Goal: Information Seeking & Learning: Learn about a topic

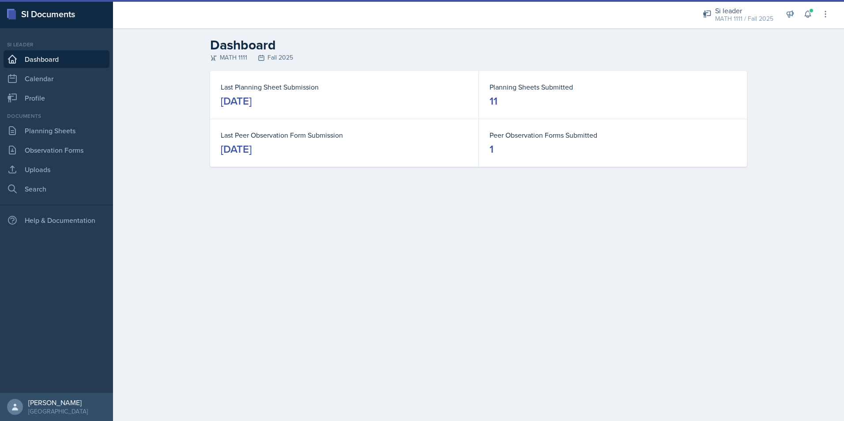
click at [70, 121] on div "Documents Planning Sheets Observation Forms Uploads Search" at bounding box center [57, 155] width 106 height 86
click at [67, 129] on link "Planning Sheets" at bounding box center [57, 131] width 106 height 18
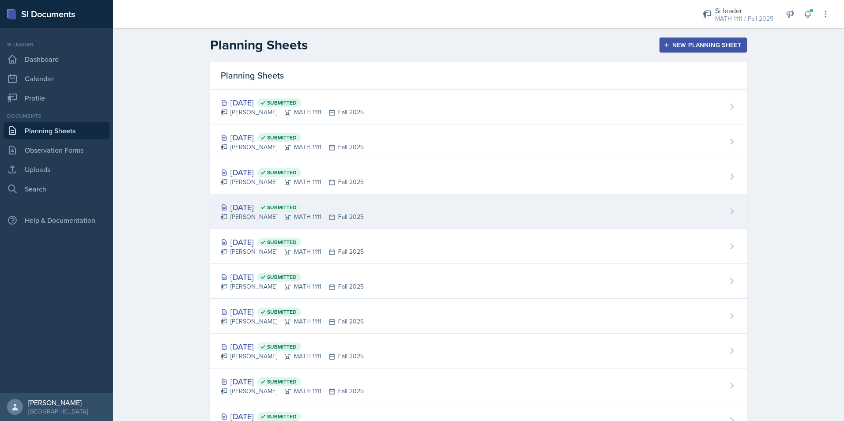
click at [248, 204] on div "[DATE] Submitted" at bounding box center [292, 207] width 143 height 12
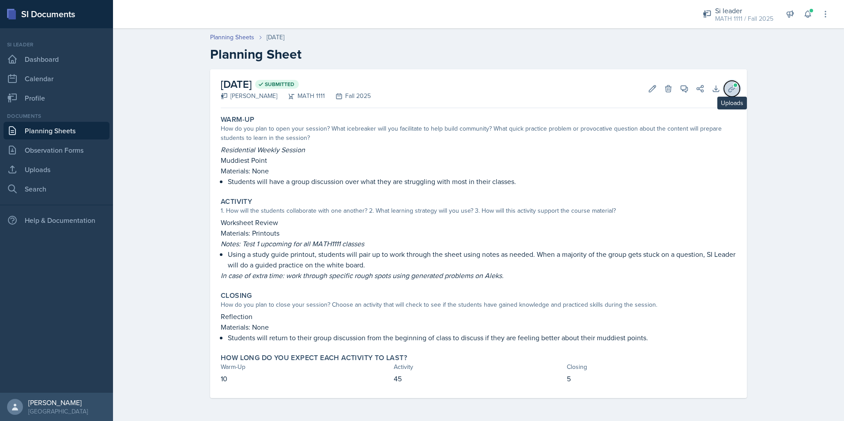
click at [738, 93] on button "Uploads" at bounding box center [732, 89] width 16 height 16
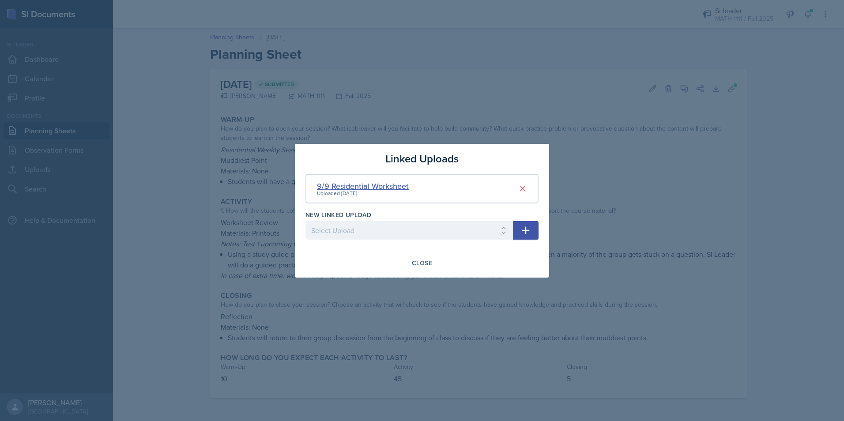
click at [358, 188] on div "9/9 Residential Worksheet" at bounding box center [363, 186] width 92 height 12
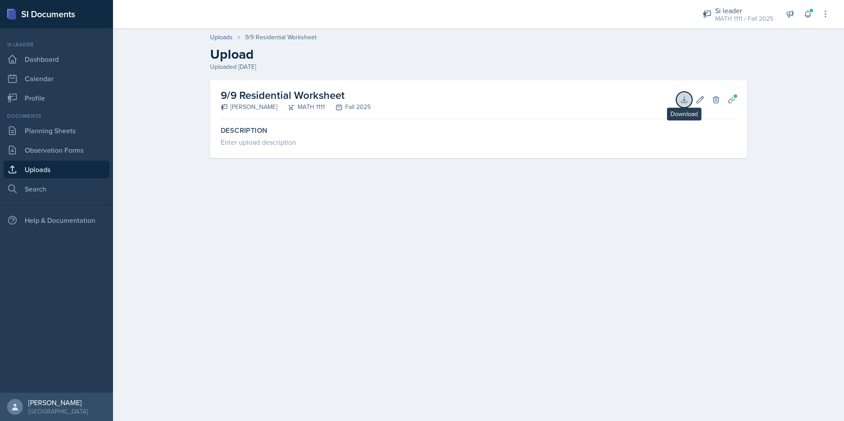
click at [681, 99] on icon at bounding box center [684, 99] width 9 height 9
click at [49, 165] on link "Uploads" at bounding box center [57, 170] width 106 height 18
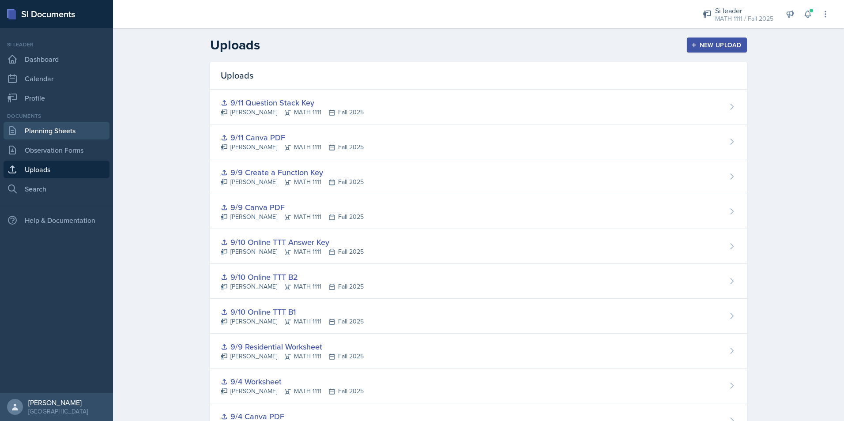
click at [44, 124] on link "Planning Sheets" at bounding box center [57, 131] width 106 height 18
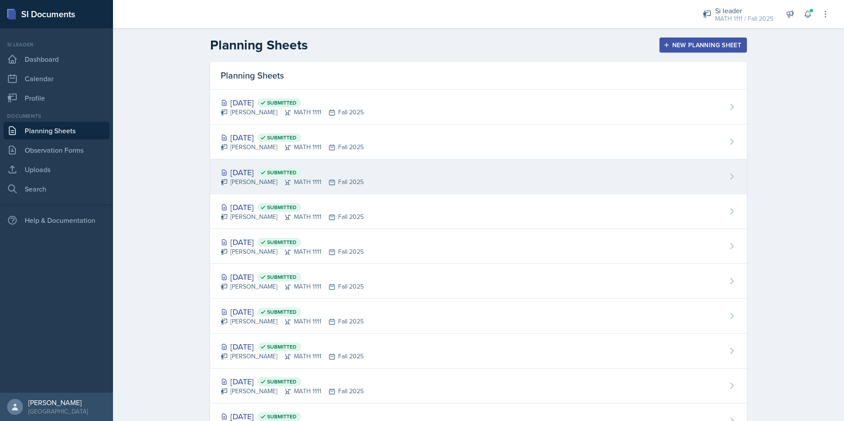
click at [234, 175] on div "[DATE] Submitted" at bounding box center [292, 172] width 143 height 12
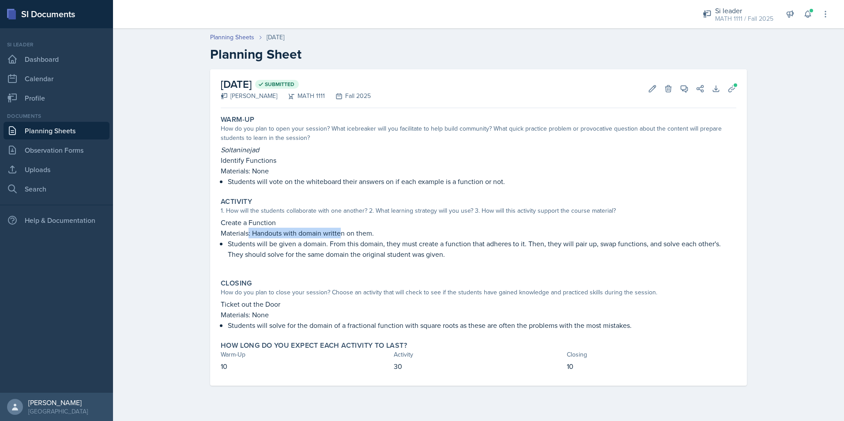
drag, startPoint x: 248, startPoint y: 233, endPoint x: 342, endPoint y: 235, distance: 94.1
click at [342, 235] on p "Materials: Handouts with domain written on them." at bounding box center [479, 233] width 516 height 11
drag, startPoint x: 342, startPoint y: 235, endPoint x: 340, endPoint y: 257, distance: 22.2
click at [340, 257] on p "Students will be given a domain. From this domain, they must create a function …" at bounding box center [482, 248] width 509 height 21
click at [739, 97] on div "September 9th, 2025 Submitted Alyssa Bryant MATH 1111 Fall 2025 Edit Delete Vie…" at bounding box center [478, 227] width 537 height 317
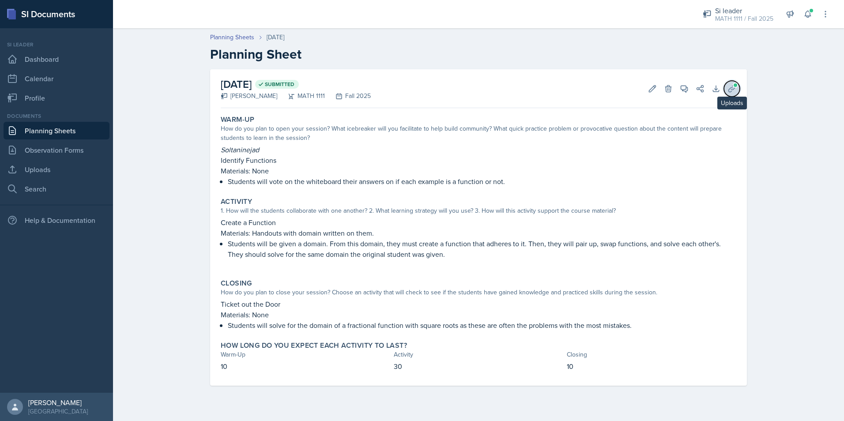
click at [733, 91] on icon at bounding box center [732, 88] width 9 height 9
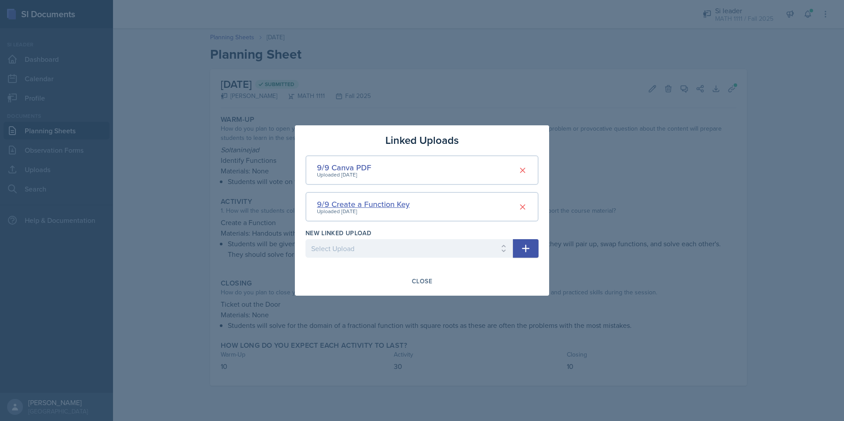
click at [394, 200] on div "9/9 Create a Function Key" at bounding box center [363, 204] width 93 height 12
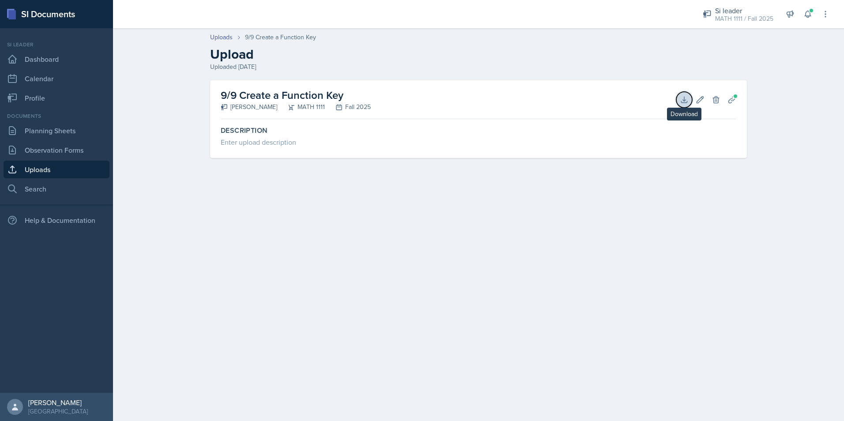
click at [682, 106] on button "Download" at bounding box center [684, 100] width 16 height 16
click at [810, 8] on span at bounding box center [811, 10] width 5 height 5
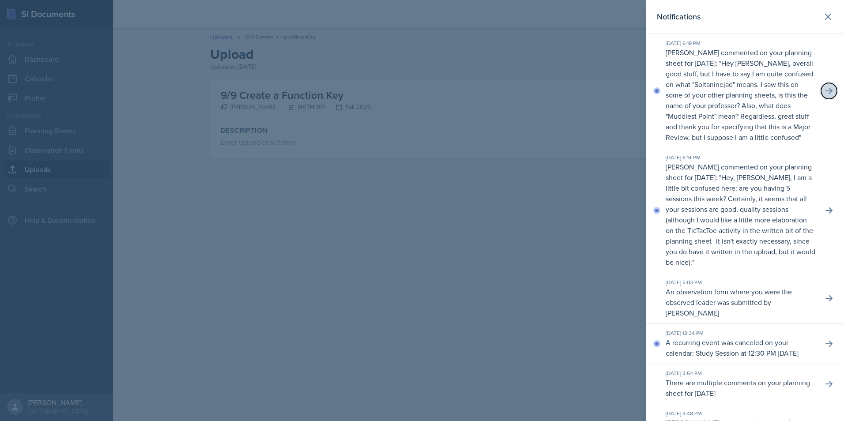
click at [828, 98] on button at bounding box center [829, 91] width 16 height 16
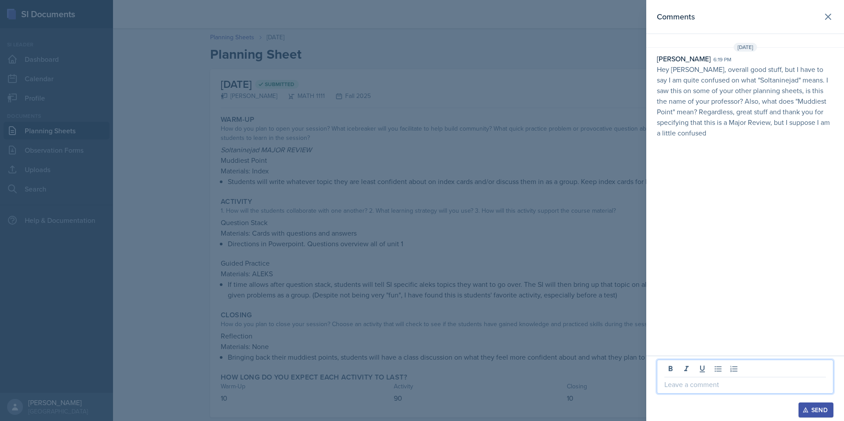
click at [675, 385] on p at bounding box center [745, 384] width 162 height 11
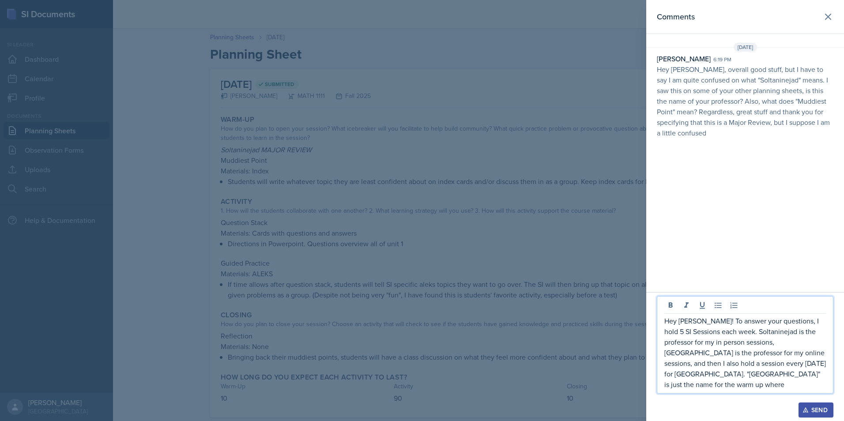
click at [821, 362] on p "Hey Ross! To answer your questions, I hold 5 SI Sessions each week. Soltanineja…" at bounding box center [745, 353] width 162 height 74
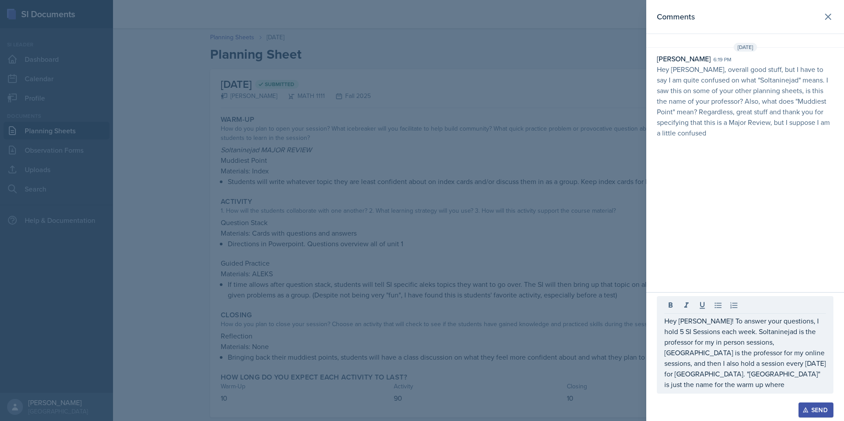
click at [827, 365] on div "Hey Ross! To answer your questions, I hold 5 SI Sessions each week. Soltanineja…" at bounding box center [745, 345] width 177 height 98
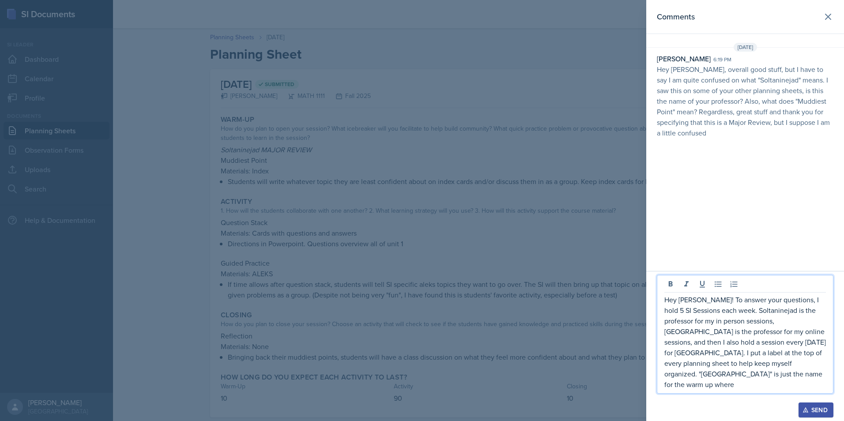
click at [792, 387] on p "Hey Ross! To answer your questions, I hold 5 SI Sessions each week. Soltanineja…" at bounding box center [745, 341] width 162 height 95
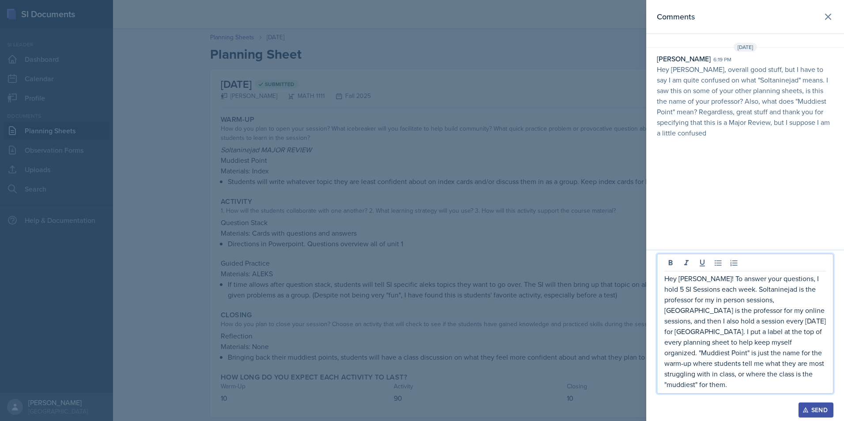
click at [808, 381] on p "Hey Ross! To answer your questions, I hold 5 SI Sessions each week. Soltanineja…" at bounding box center [745, 331] width 162 height 117
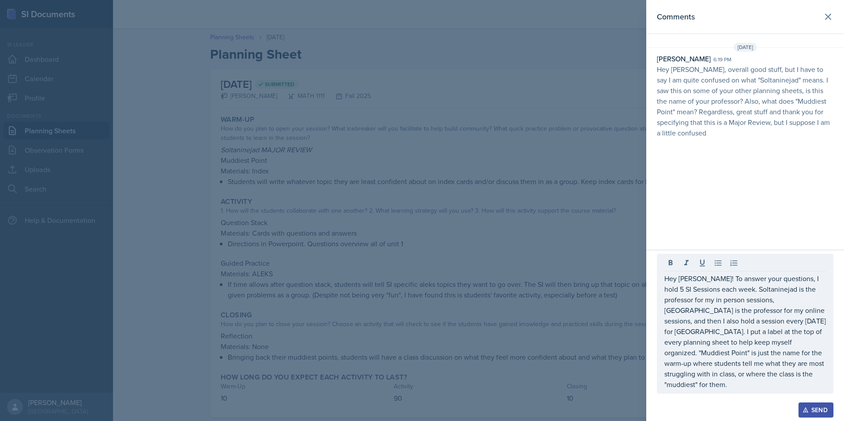
click at [811, 411] on div "Send" at bounding box center [815, 410] width 23 height 7
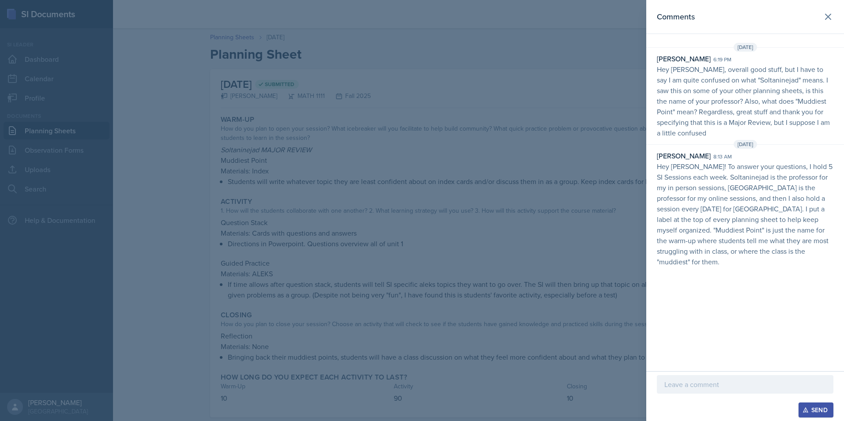
click at [534, 327] on div at bounding box center [422, 210] width 844 height 421
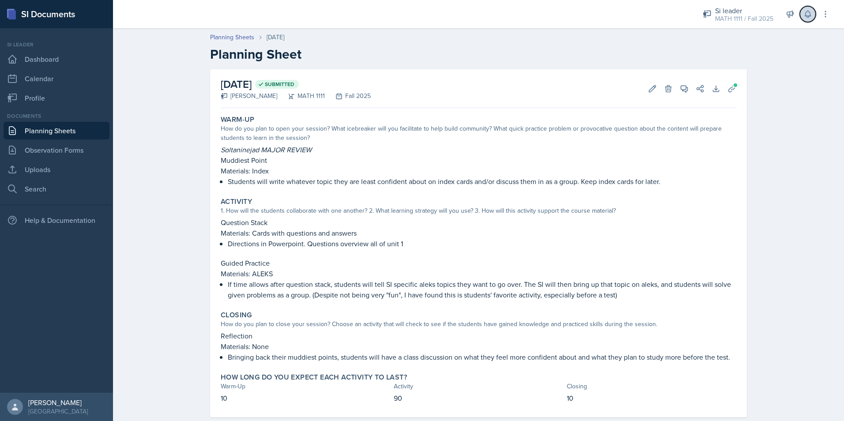
click at [812, 15] on button at bounding box center [808, 14] width 16 height 16
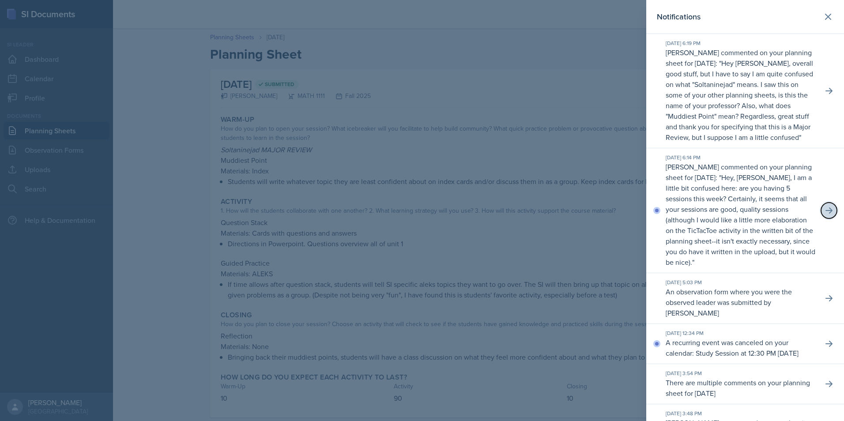
click at [826, 215] on icon at bounding box center [829, 210] width 9 height 9
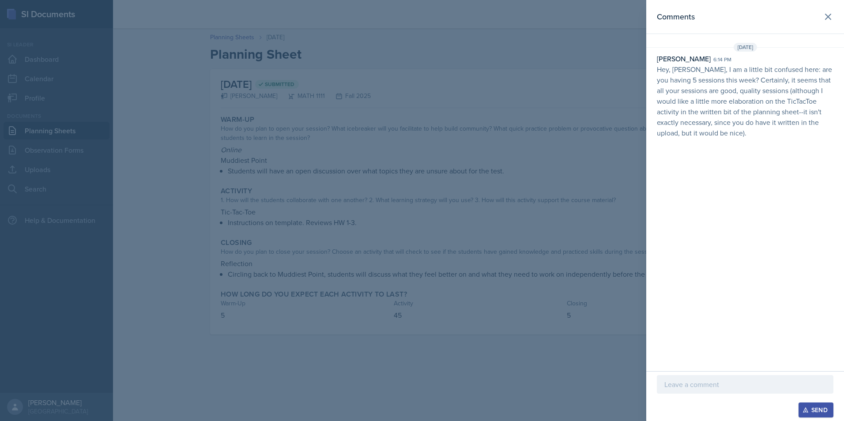
click at [709, 388] on p at bounding box center [745, 384] width 162 height 11
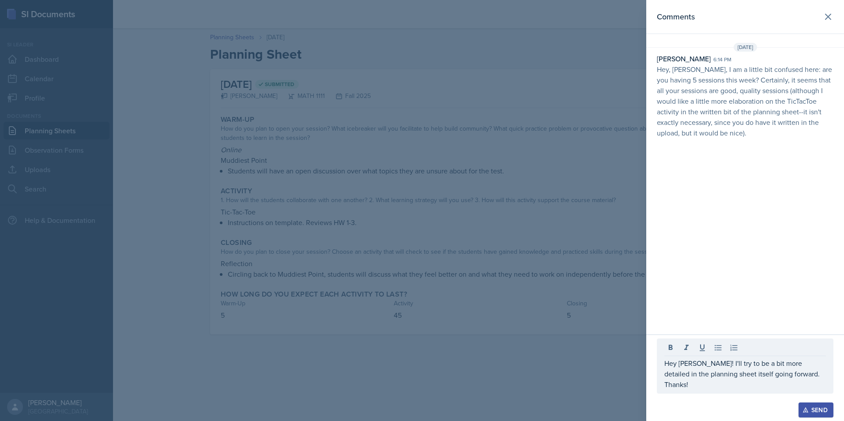
click at [818, 407] on div "Send" at bounding box center [815, 410] width 23 height 7
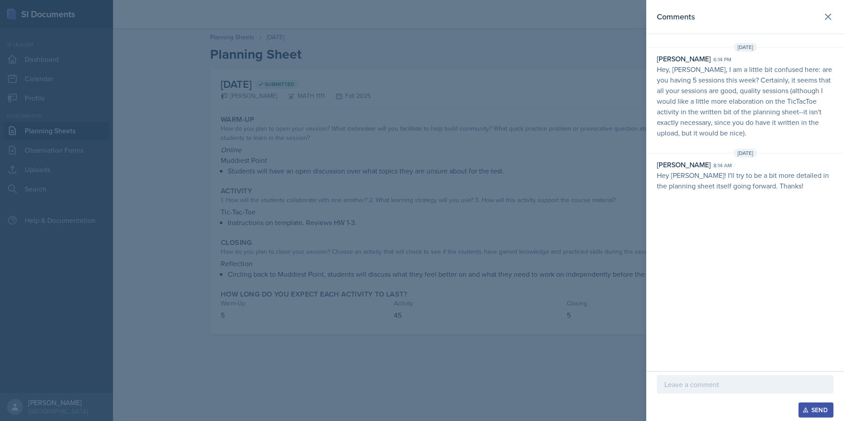
click at [445, 342] on div at bounding box center [422, 210] width 844 height 421
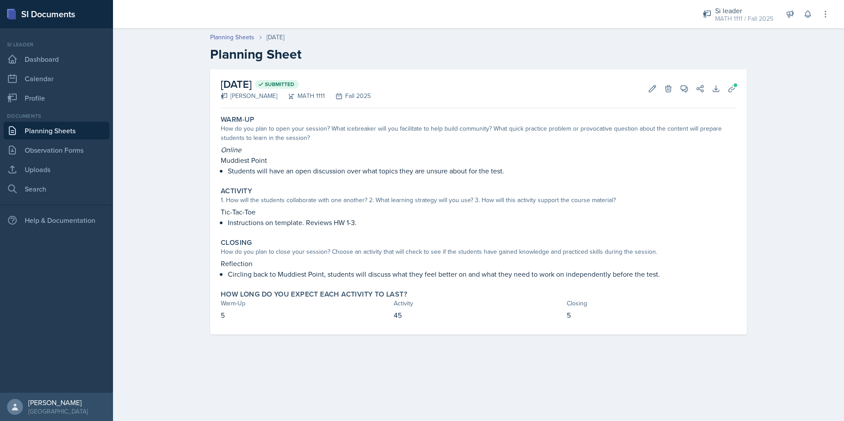
click at [48, 132] on link "Planning Sheets" at bounding box center [57, 131] width 106 height 18
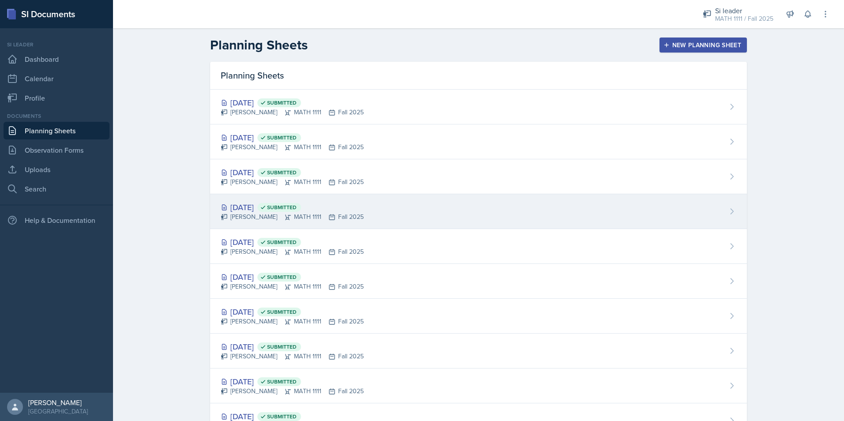
click at [258, 208] on div "[DATE] Submitted" at bounding box center [292, 207] width 143 height 12
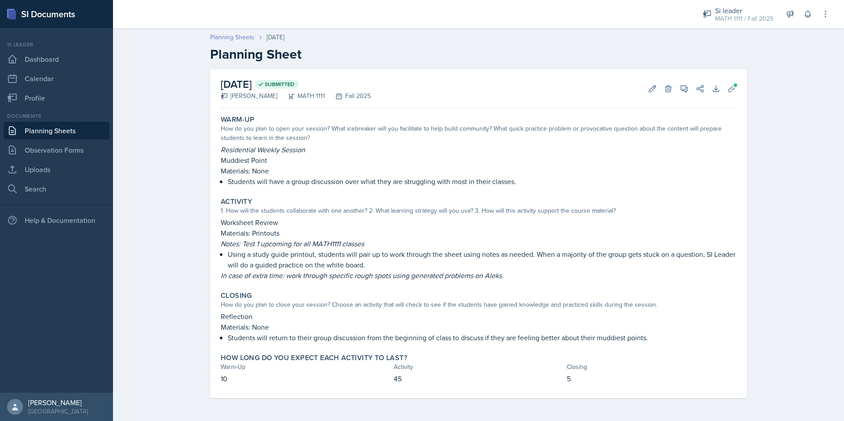
click at [216, 35] on link "Planning Sheets" at bounding box center [232, 37] width 44 height 9
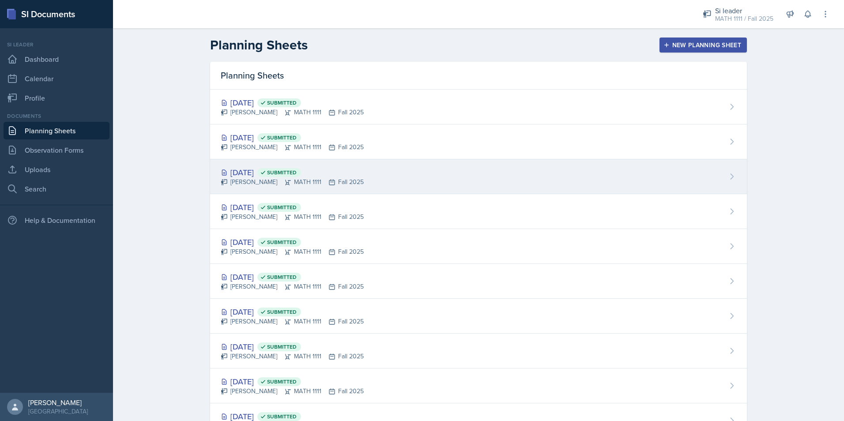
click at [235, 175] on div "[DATE] Submitted" at bounding box center [292, 172] width 143 height 12
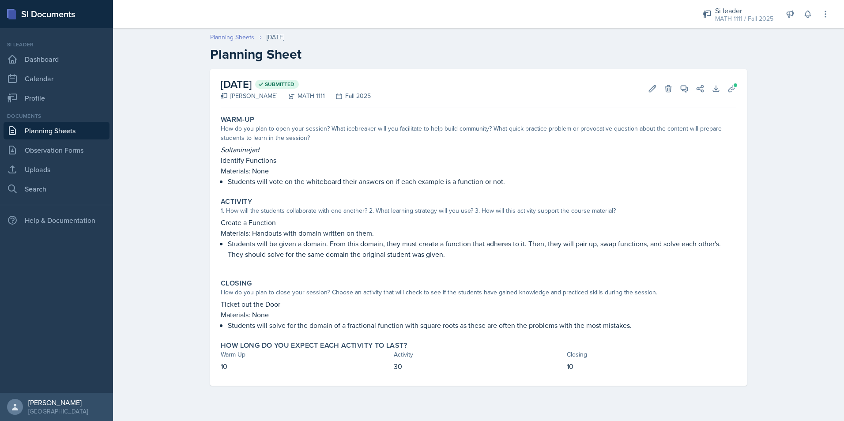
click at [218, 37] on link "Planning Sheets" at bounding box center [232, 37] width 44 height 9
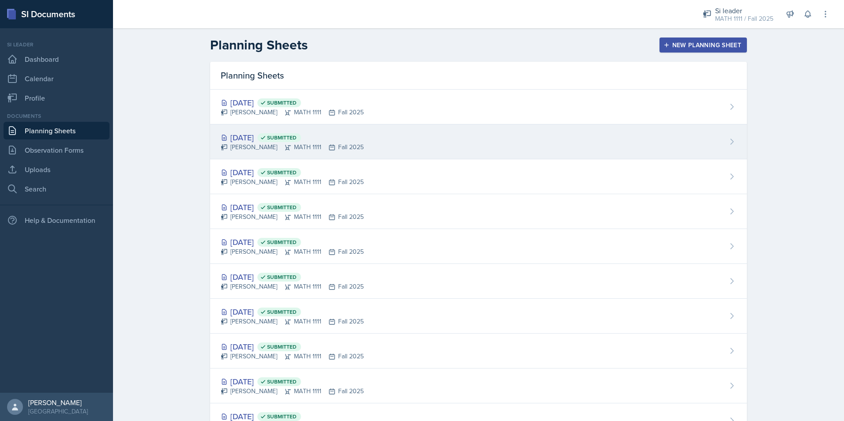
click at [246, 142] on div "Sep 10th, 2025 Submitted" at bounding box center [292, 138] width 143 height 12
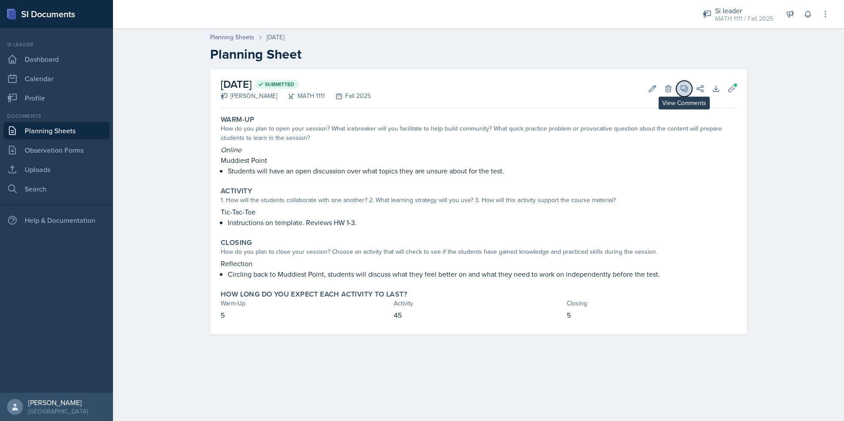
click at [683, 90] on icon at bounding box center [684, 89] width 7 height 7
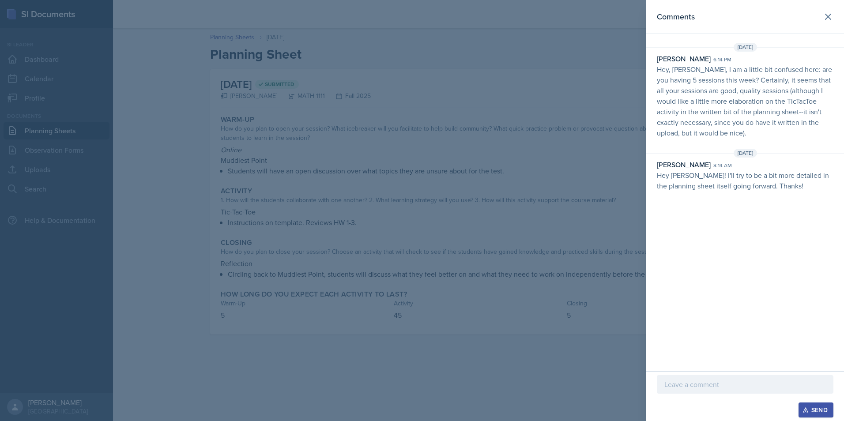
click at [622, 175] on div at bounding box center [422, 210] width 844 height 421
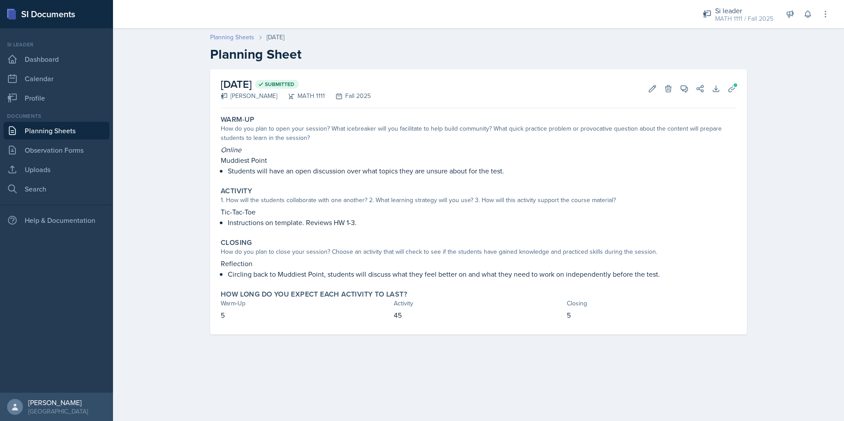
click at [235, 35] on link "Planning Sheets" at bounding box center [232, 37] width 44 height 9
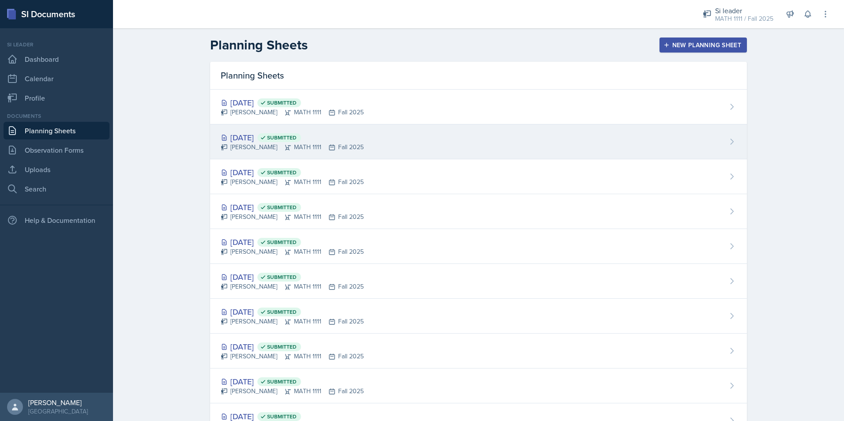
click at [248, 132] on div "Sep 10th, 2025 Submitted" at bounding box center [292, 138] width 143 height 12
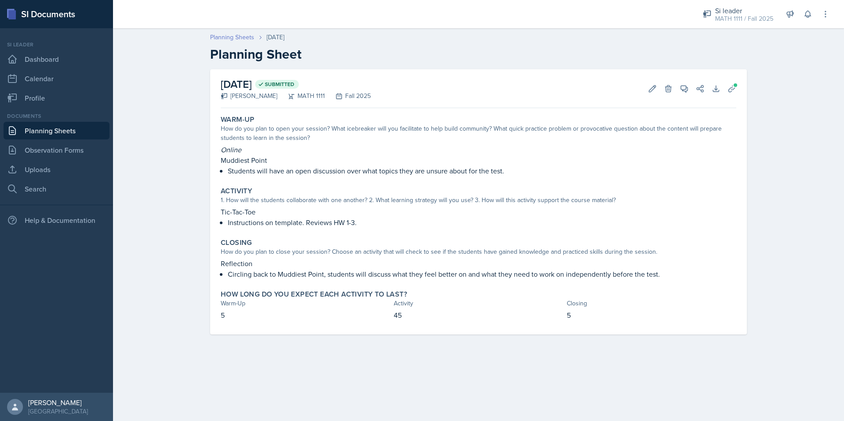
click at [247, 33] on link "Planning Sheets" at bounding box center [232, 37] width 44 height 9
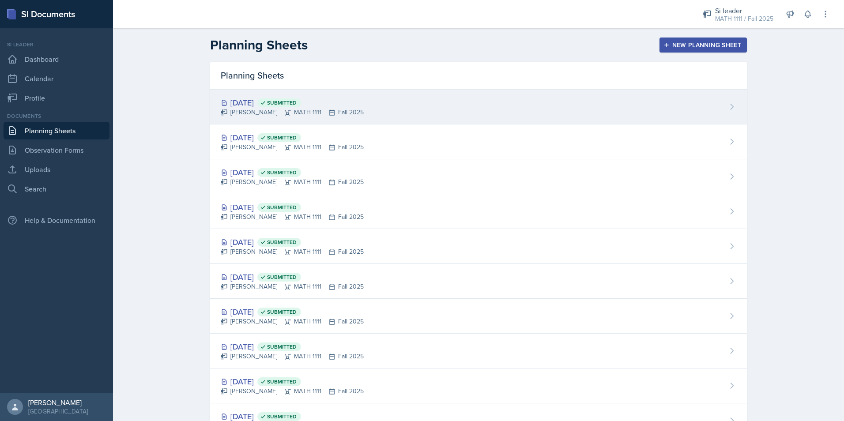
click at [244, 102] on div "Sep 11th, 2025 Submitted" at bounding box center [292, 103] width 143 height 12
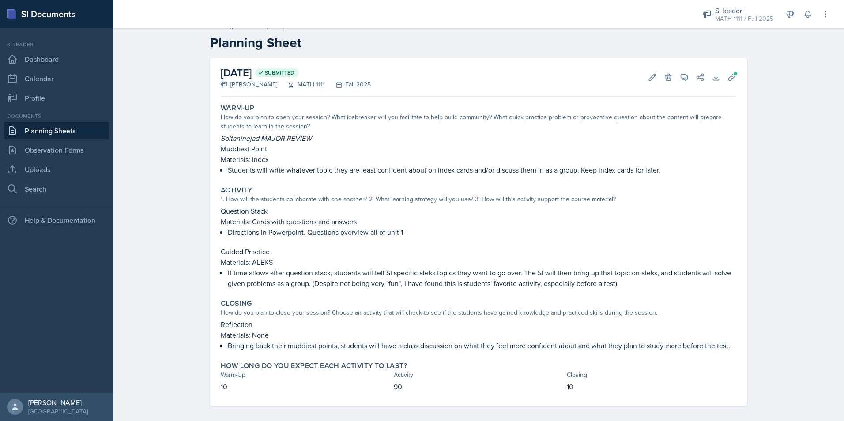
scroll to position [18, 0]
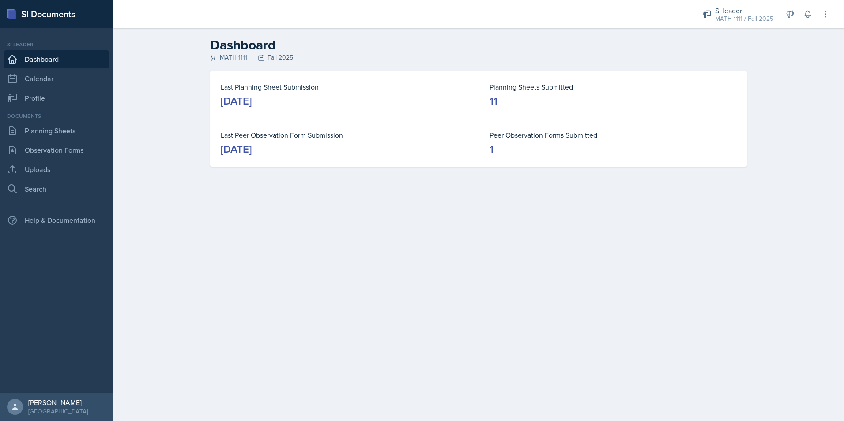
click at [47, 121] on div "Documents Planning Sheets Observation Forms Uploads Search" at bounding box center [57, 155] width 106 height 86
click at [56, 127] on link "Planning Sheets" at bounding box center [57, 131] width 106 height 18
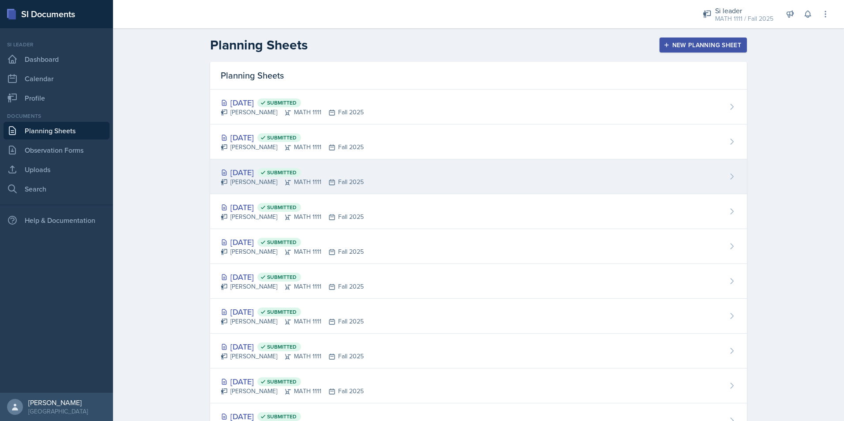
click at [251, 173] on div "[DATE] Submitted" at bounding box center [292, 172] width 143 height 12
